Goal: Task Accomplishment & Management: Use online tool/utility

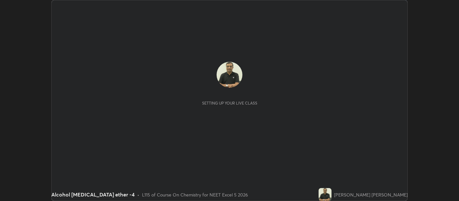
scroll to position [201, 459]
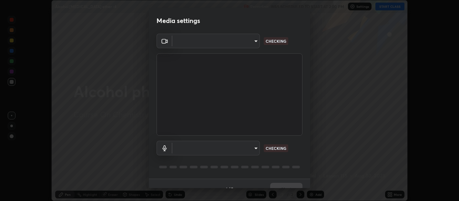
type input "0d049437951fd4140923ddd983d62ee20e888b7fe7080c9a8fddf2b3b9629313"
type input "40c86e739ed56a172ddcb7f6b95b795e1d756db5d52d7a4755805725d5d0de47"
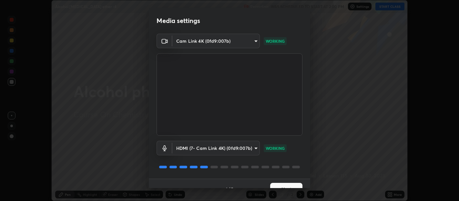
click at [312, 184] on div "Media settings Cam Link 4K (0fd9:007b) 0d049437951fd4140923ddd983d62ee20e888b7f…" at bounding box center [229, 100] width 459 height 201
click at [308, 185] on div "1 / 5 Next" at bounding box center [230, 188] width 162 height 21
click at [308, 181] on div "1 / 5 Next" at bounding box center [230, 188] width 162 height 21
click at [308, 184] on div "1 / 5 Next" at bounding box center [230, 188] width 162 height 21
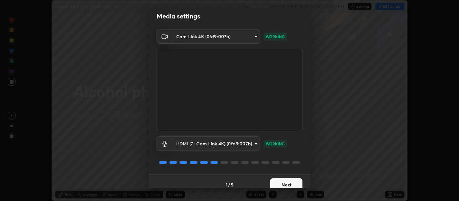
scroll to position [11, 0]
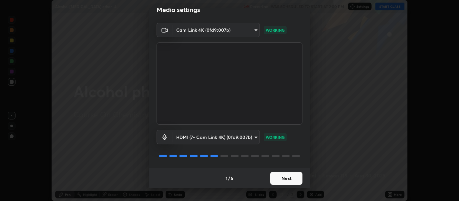
click at [290, 176] on button "Next" at bounding box center [286, 178] width 32 height 13
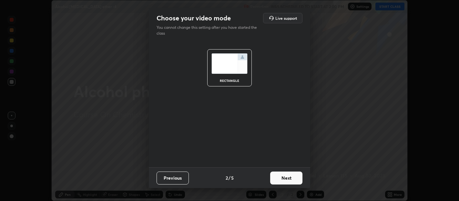
scroll to position [0, 0]
click at [290, 178] on button "Next" at bounding box center [286, 177] width 32 height 13
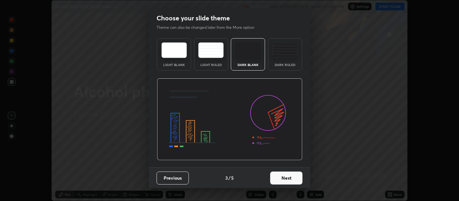
click at [289, 180] on button "Next" at bounding box center [286, 177] width 32 height 13
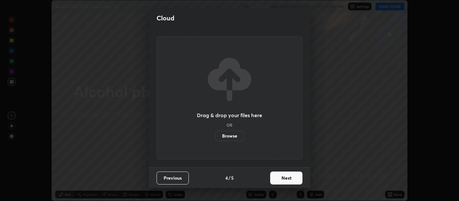
click at [289, 179] on button "Next" at bounding box center [286, 177] width 32 height 13
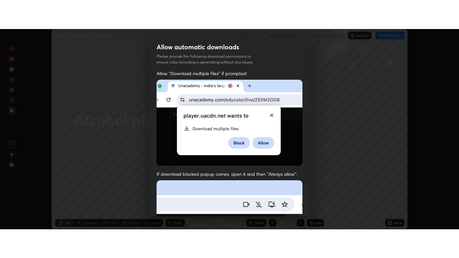
scroll to position [143, 0]
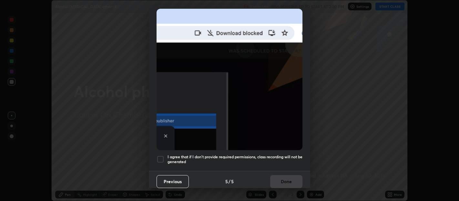
click at [309, 189] on div "Allow automatic downloads Please provide the following download permissions to …" at bounding box center [229, 100] width 459 height 201
click at [161, 157] on div at bounding box center [161, 159] width 8 height 8
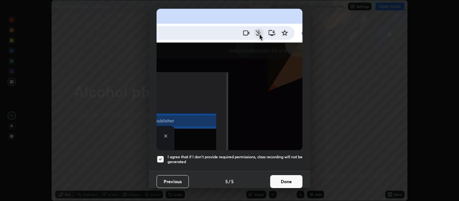
click at [281, 176] on button "Done" at bounding box center [286, 181] width 32 height 13
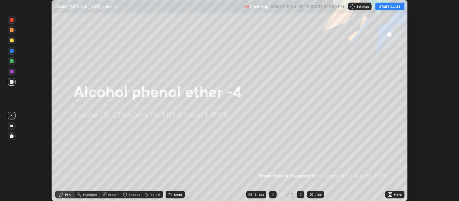
click at [383, 7] on button "START CLASS" at bounding box center [390, 7] width 29 height 8
click at [395, 193] on div "More" at bounding box center [398, 194] width 8 height 3
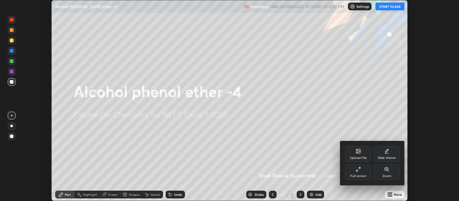
click at [360, 171] on icon at bounding box center [358, 168] width 5 height 5
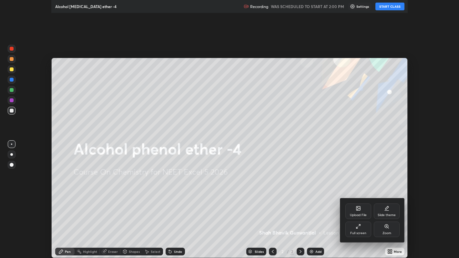
scroll to position [258, 459]
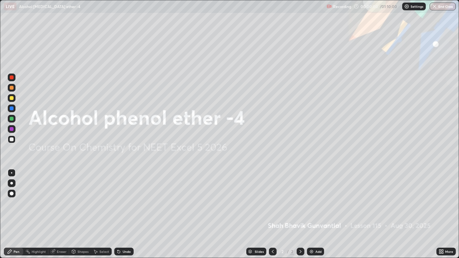
click at [318, 200] on div "Add" at bounding box center [319, 251] width 6 height 3
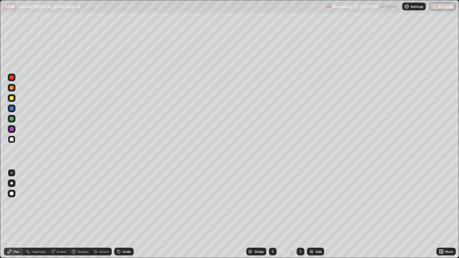
click at [317, 200] on div "Add" at bounding box center [319, 251] width 6 height 3
click at [316, 200] on div "Add" at bounding box center [315, 252] width 17 height 8
click at [316, 200] on div "Add" at bounding box center [319, 251] width 6 height 3
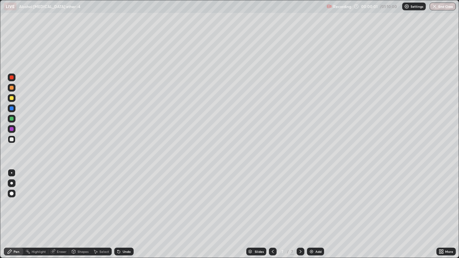
click at [316, 200] on div "Add" at bounding box center [315, 252] width 17 height 8
click at [318, 200] on div "Add" at bounding box center [319, 251] width 6 height 3
click at [319, 200] on div "Add" at bounding box center [319, 251] width 6 height 3
click at [318, 200] on div "Add" at bounding box center [319, 251] width 6 height 3
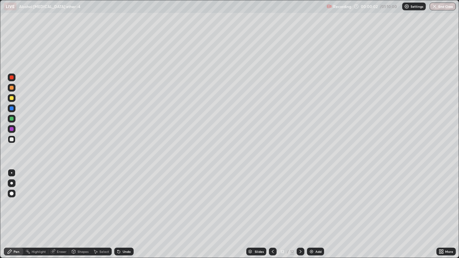
click at [316, 200] on div "Add" at bounding box center [315, 252] width 17 height 8
click at [276, 200] on div at bounding box center [273, 252] width 8 height 8
click at [272, 200] on icon at bounding box center [272, 251] width 5 height 5
click at [273, 200] on icon at bounding box center [273, 251] width 2 height 3
click at [272, 200] on icon at bounding box center [272, 251] width 5 height 5
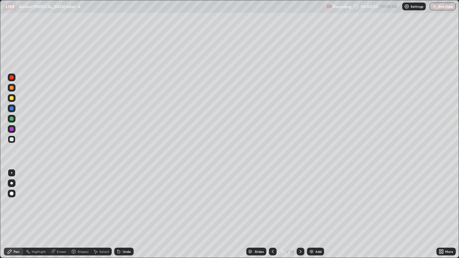
click at [272, 200] on icon at bounding box center [272, 251] width 5 height 5
click at [273, 200] on icon at bounding box center [272, 251] width 5 height 5
click at [272, 200] on icon at bounding box center [272, 251] width 5 height 5
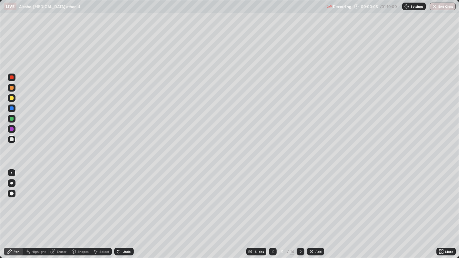
click at [272, 200] on icon at bounding box center [272, 251] width 5 height 5
click at [9, 86] on div at bounding box center [12, 88] width 8 height 8
click at [10, 87] on div at bounding box center [12, 88] width 4 height 4
click at [10, 139] on div at bounding box center [12, 140] width 4 height 4
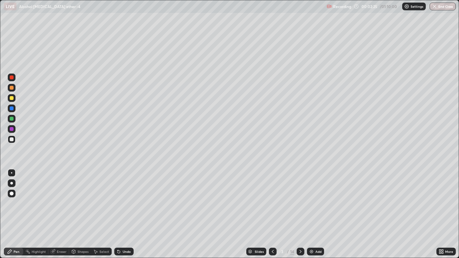
click at [7, 175] on div at bounding box center [11, 173] width 10 height 10
click at [11, 98] on div at bounding box center [12, 98] width 4 height 4
click at [300, 200] on icon at bounding box center [300, 251] width 5 height 5
click at [10, 86] on div at bounding box center [12, 88] width 4 height 4
click at [11, 98] on div at bounding box center [12, 98] width 4 height 4
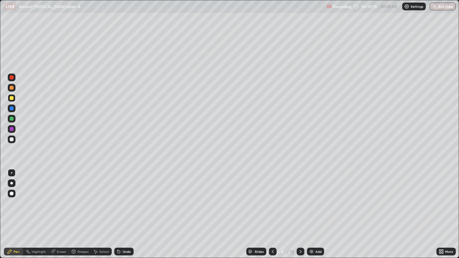
click at [12, 87] on div at bounding box center [12, 88] width 4 height 4
click at [12, 139] on div at bounding box center [12, 140] width 4 height 4
click at [11, 88] on div at bounding box center [12, 88] width 4 height 4
click at [11, 99] on div at bounding box center [12, 98] width 4 height 4
click at [10, 139] on div at bounding box center [12, 140] width 4 height 4
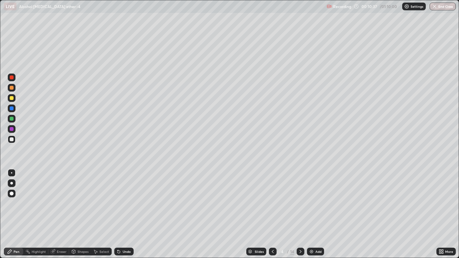
click at [11, 108] on div at bounding box center [12, 109] width 4 height 4
click at [300, 200] on div at bounding box center [301, 252] width 8 height 8
click at [11, 89] on div at bounding box center [12, 88] width 4 height 4
click at [11, 96] on div at bounding box center [12, 98] width 4 height 4
click at [11, 110] on div at bounding box center [12, 109] width 4 height 4
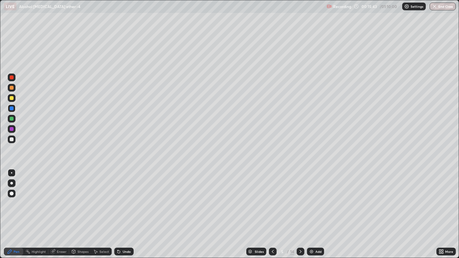
click at [11, 99] on div at bounding box center [12, 98] width 4 height 4
click at [11, 87] on div at bounding box center [12, 88] width 4 height 4
click at [11, 108] on div at bounding box center [12, 109] width 4 height 4
click at [272, 200] on icon at bounding box center [272, 251] width 5 height 5
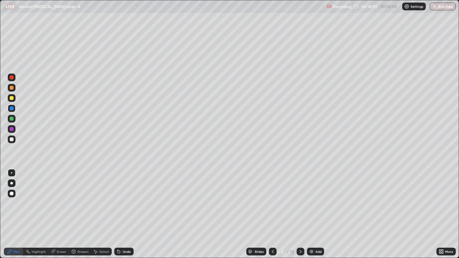
click at [272, 200] on icon at bounding box center [272, 251] width 5 height 5
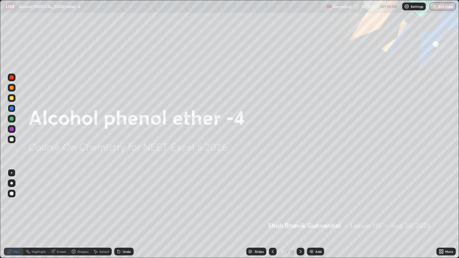
click at [299, 200] on div at bounding box center [301, 252] width 8 height 8
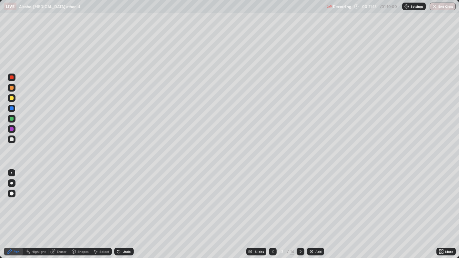
click at [300, 200] on icon at bounding box center [300, 251] width 5 height 5
click at [11, 98] on div at bounding box center [12, 98] width 4 height 4
click at [10, 99] on div at bounding box center [12, 98] width 4 height 4
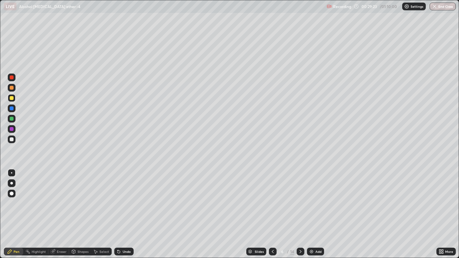
click at [12, 108] on div at bounding box center [12, 109] width 4 height 4
click at [11, 89] on div at bounding box center [12, 88] width 4 height 4
click at [10, 100] on div at bounding box center [12, 98] width 8 height 8
click at [11, 109] on div at bounding box center [12, 109] width 4 height 4
click at [11, 139] on div at bounding box center [12, 140] width 4 height 4
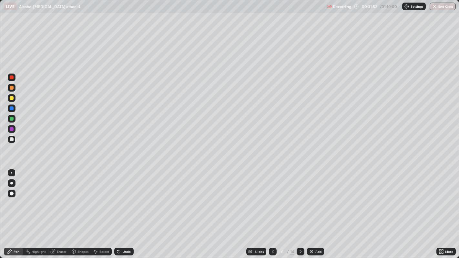
click at [10, 96] on div at bounding box center [12, 98] width 4 height 4
click at [300, 200] on icon at bounding box center [300, 251] width 5 height 5
click at [12, 88] on div at bounding box center [12, 88] width 4 height 4
click at [11, 108] on div at bounding box center [12, 109] width 4 height 4
click at [10, 119] on div at bounding box center [12, 119] width 4 height 4
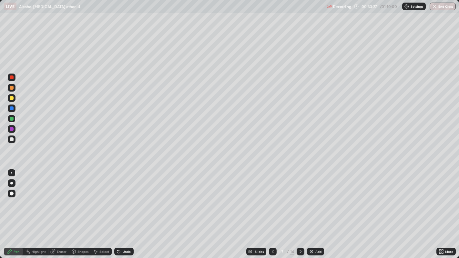
click at [10, 108] on div at bounding box center [12, 109] width 4 height 4
click at [11, 139] on div at bounding box center [12, 140] width 4 height 4
click at [10, 127] on div at bounding box center [12, 129] width 4 height 4
click at [300, 200] on icon at bounding box center [300, 251] width 5 height 5
click at [11, 86] on div at bounding box center [12, 88] width 4 height 4
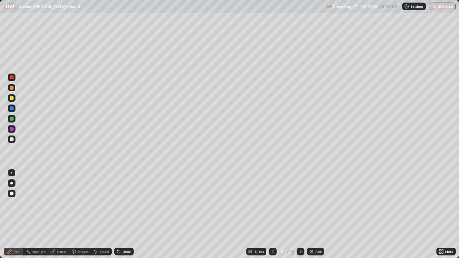
click at [12, 119] on div at bounding box center [12, 119] width 4 height 4
click at [273, 200] on icon at bounding box center [272, 251] width 5 height 5
click at [272, 200] on div at bounding box center [273, 252] width 8 height 8
click at [272, 200] on icon at bounding box center [272, 251] width 5 height 5
click at [300, 200] on icon at bounding box center [300, 251] width 5 height 5
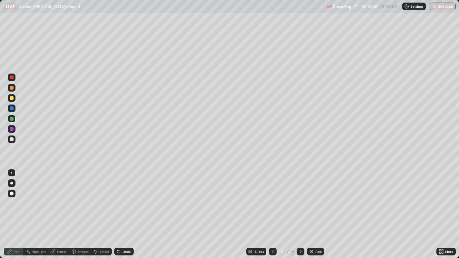
click at [300, 200] on icon at bounding box center [301, 251] width 2 height 3
click at [301, 200] on icon at bounding box center [300, 251] width 5 height 5
click at [300, 200] on icon at bounding box center [300, 251] width 5 height 5
click at [10, 89] on div at bounding box center [12, 88] width 4 height 4
click at [11, 98] on div at bounding box center [12, 98] width 4 height 4
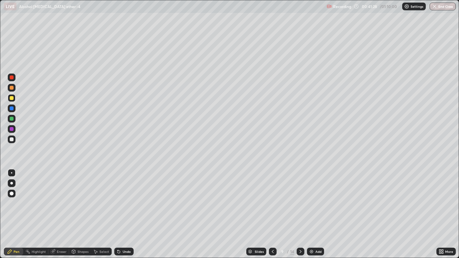
click at [300, 200] on icon at bounding box center [300, 251] width 5 height 5
click at [11, 98] on div at bounding box center [12, 98] width 4 height 4
click at [10, 89] on div at bounding box center [12, 88] width 4 height 4
click at [272, 200] on icon at bounding box center [272, 251] width 5 height 5
click at [271, 200] on icon at bounding box center [272, 251] width 5 height 5
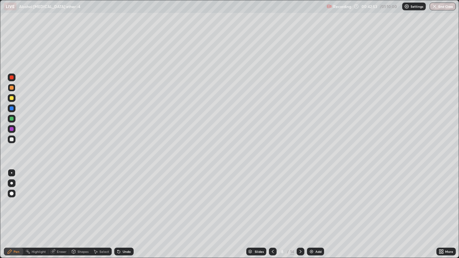
click at [272, 200] on icon at bounding box center [272, 251] width 5 height 5
click at [300, 200] on icon at bounding box center [300, 251] width 5 height 5
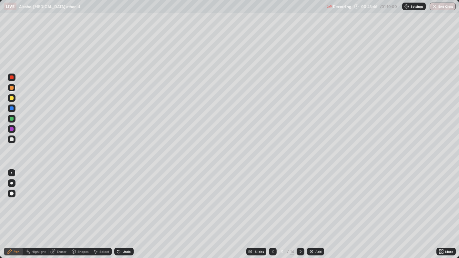
click at [300, 200] on div at bounding box center [301, 252] width 8 height 8
click at [300, 200] on icon at bounding box center [300, 251] width 5 height 5
click at [300, 200] on div at bounding box center [301, 252] width 8 height 8
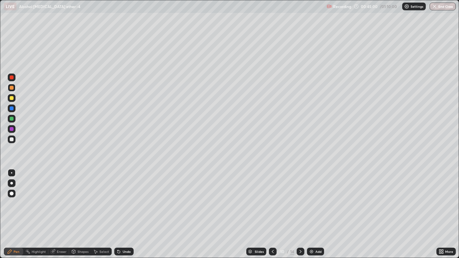
click at [11, 98] on div at bounding box center [12, 98] width 4 height 4
click at [10, 87] on div at bounding box center [12, 88] width 4 height 4
click at [300, 200] on icon at bounding box center [300, 251] width 5 height 5
click at [269, 200] on div at bounding box center [273, 252] width 8 height 8
click at [301, 200] on icon at bounding box center [300, 251] width 5 height 5
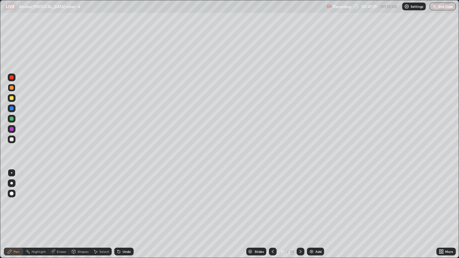
click at [12, 98] on div at bounding box center [12, 98] width 4 height 4
click at [9, 119] on div at bounding box center [12, 119] width 8 height 8
click at [11, 140] on div at bounding box center [12, 140] width 4 height 4
click at [11, 89] on div at bounding box center [12, 88] width 4 height 4
click at [300, 200] on icon at bounding box center [300, 251] width 5 height 5
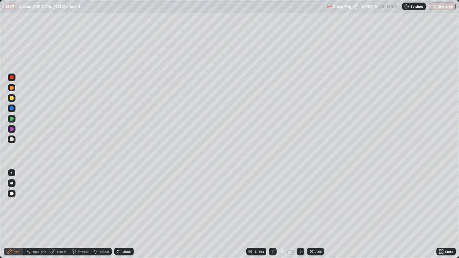
click at [11, 99] on div at bounding box center [12, 98] width 4 height 4
click at [12, 88] on div at bounding box center [12, 88] width 4 height 4
click at [272, 200] on icon at bounding box center [272, 251] width 5 height 5
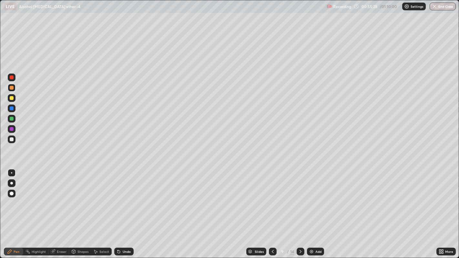
click at [301, 200] on icon at bounding box center [300, 251] width 5 height 5
click at [300, 200] on icon at bounding box center [300, 251] width 5 height 5
click at [321, 200] on div "Add" at bounding box center [315, 252] width 17 height 8
click at [282, 200] on div "12" at bounding box center [282, 252] width 6 height 4
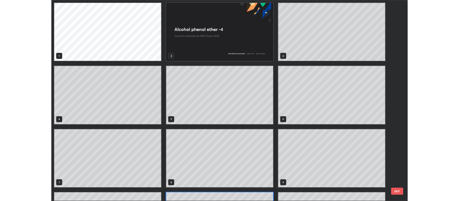
scroll to position [256, 456]
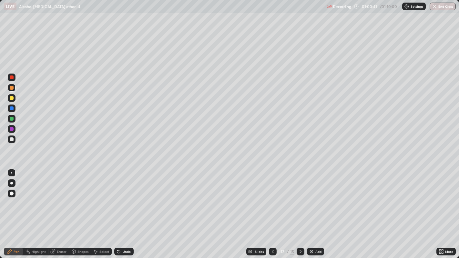
click at [273, 200] on icon at bounding box center [272, 251] width 5 height 5
click at [302, 200] on icon at bounding box center [300, 251] width 5 height 5
click at [9, 121] on div at bounding box center [12, 119] width 8 height 8
click at [10, 118] on div at bounding box center [12, 119] width 4 height 4
click at [11, 138] on div at bounding box center [12, 140] width 4 height 4
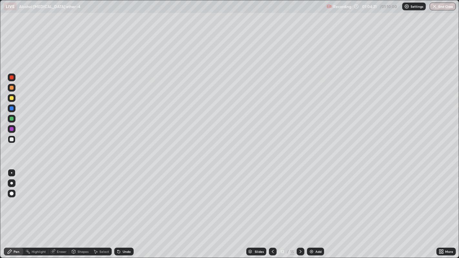
click at [12, 119] on div at bounding box center [12, 119] width 4 height 4
click at [10, 128] on div at bounding box center [12, 129] width 4 height 4
click at [10, 140] on div at bounding box center [12, 140] width 4 height 4
click at [11, 119] on div at bounding box center [12, 119] width 4 height 4
click at [9, 131] on div at bounding box center [12, 129] width 8 height 8
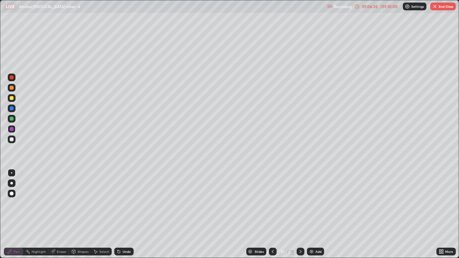
click at [12, 108] on div at bounding box center [12, 109] width 4 height 4
click at [300, 200] on icon at bounding box center [300, 251] width 5 height 5
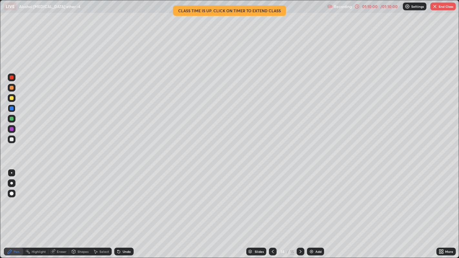
click at [11, 119] on div at bounding box center [12, 119] width 4 height 4
click at [10, 89] on div at bounding box center [12, 88] width 4 height 4
click at [442, 5] on button "End Class" at bounding box center [444, 7] width 26 height 8
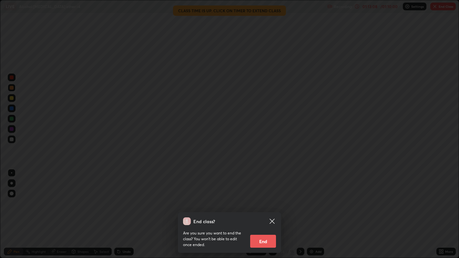
click at [274, 200] on icon at bounding box center [272, 222] width 8 height 8
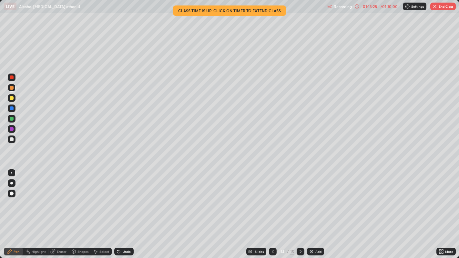
click at [439, 7] on button "End Class" at bounding box center [444, 7] width 26 height 8
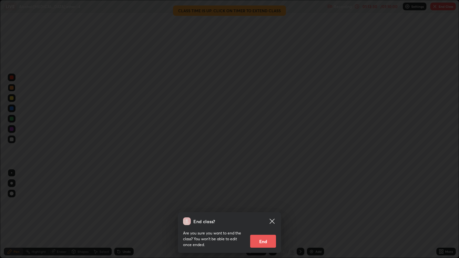
click at [265, 200] on button "End" at bounding box center [263, 241] width 26 height 13
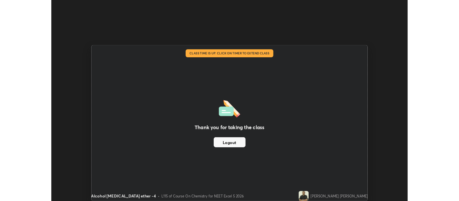
scroll to position [32109, 31850]
